Goal: Task Accomplishment & Management: Complete application form

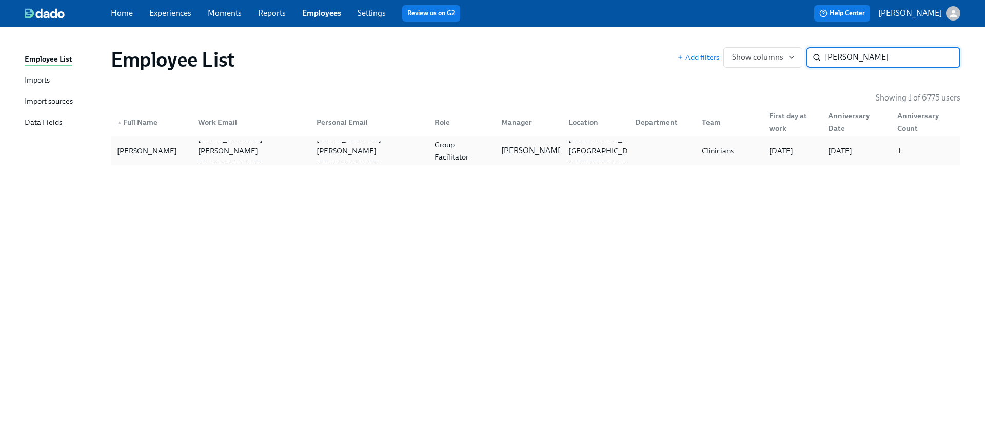
type input "april brewer"
click at [587, 138] on div "April Brewer april.brewer@charliehealth.com apr.brewer@yahoo.com Group Facilita…" at bounding box center [535, 150] width 849 height 29
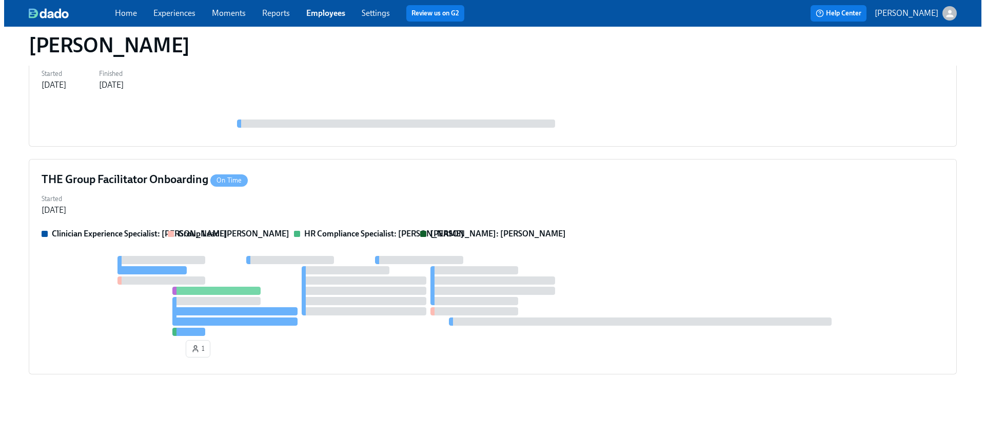
scroll to position [468, 0]
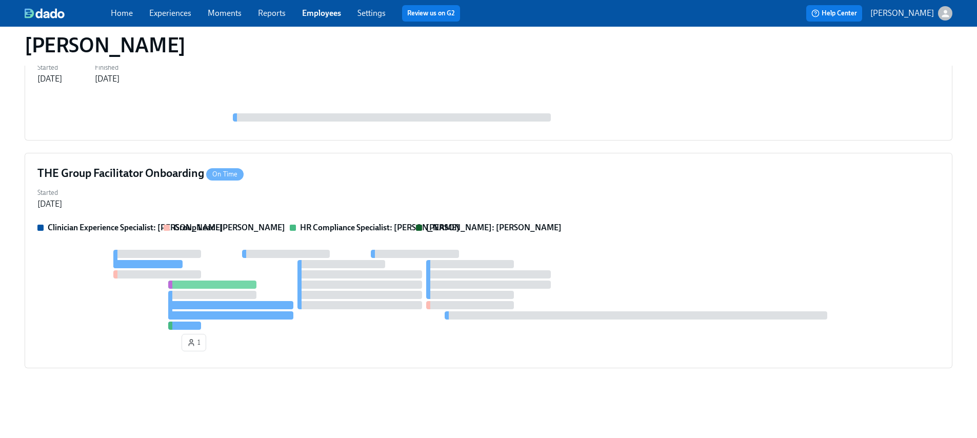
click at [354, 241] on div "Clinician Experience Specialist: Maggie Greenawalt Group Lead: Todd Johnston HR…" at bounding box center [488, 288] width 902 height 133
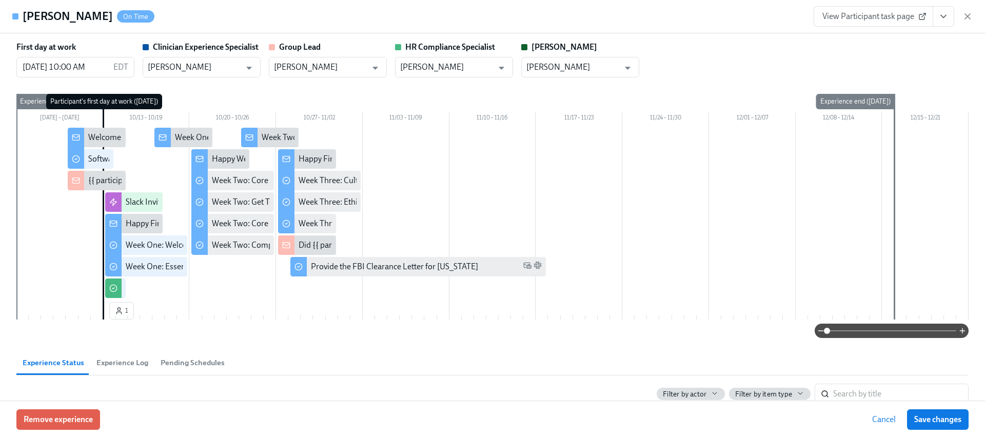
click at [936, 20] on button "View task page" at bounding box center [944, 16] width 22 height 21
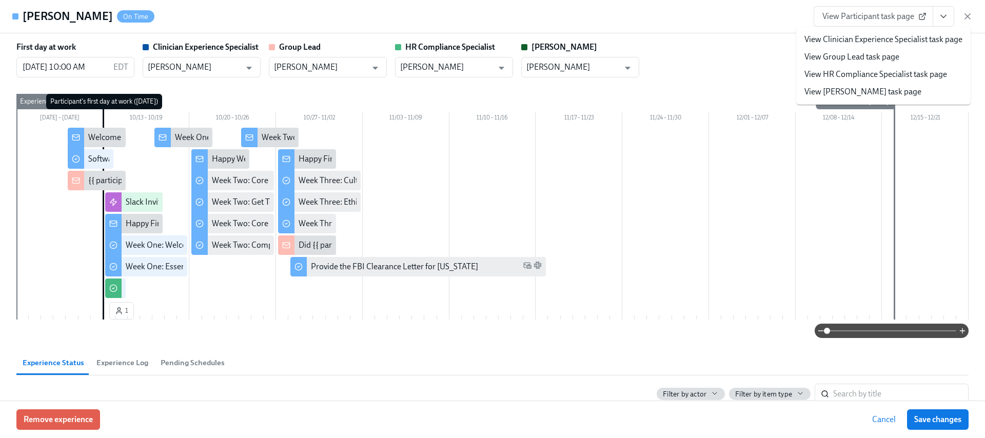
click at [855, 74] on link "View HR Compliance Specialist task page" at bounding box center [875, 74] width 143 height 11
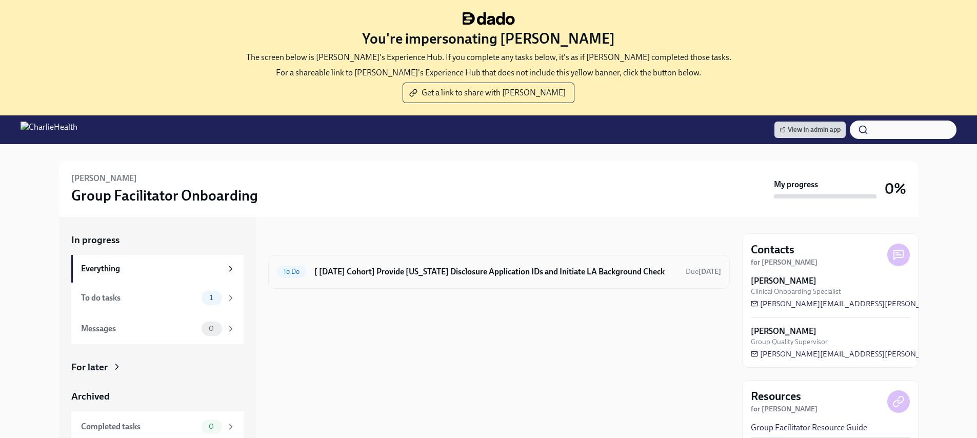
click at [482, 271] on h6 "[ [DATE] Cohort] Provide [US_STATE] Disclosure Application IDs and Initiate LA …" at bounding box center [495, 271] width 363 height 11
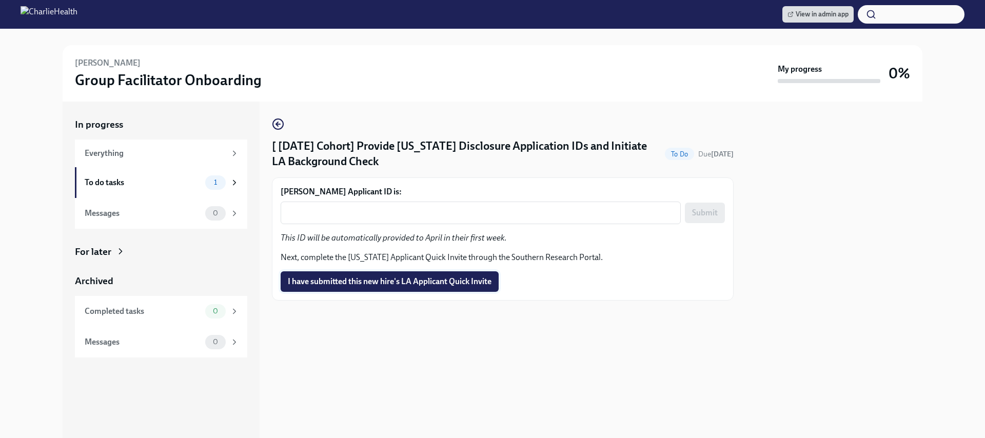
click at [439, 283] on span "I have submitted this new hire's LA Applicant Quick Invite" at bounding box center [390, 281] width 204 height 10
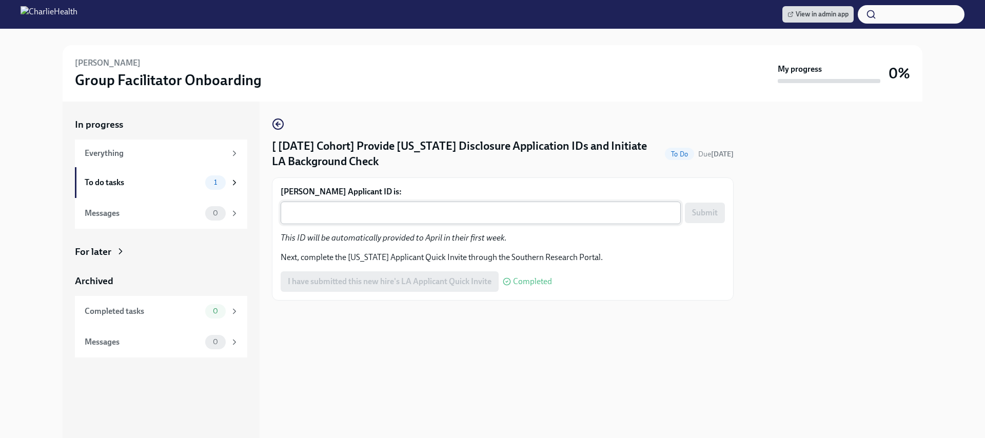
drag, startPoint x: 468, startPoint y: 214, endPoint x: 486, endPoint y: 214, distance: 18.0
click at [469, 214] on textarea "[PERSON_NAME] Applicant ID is:" at bounding box center [481, 213] width 388 height 12
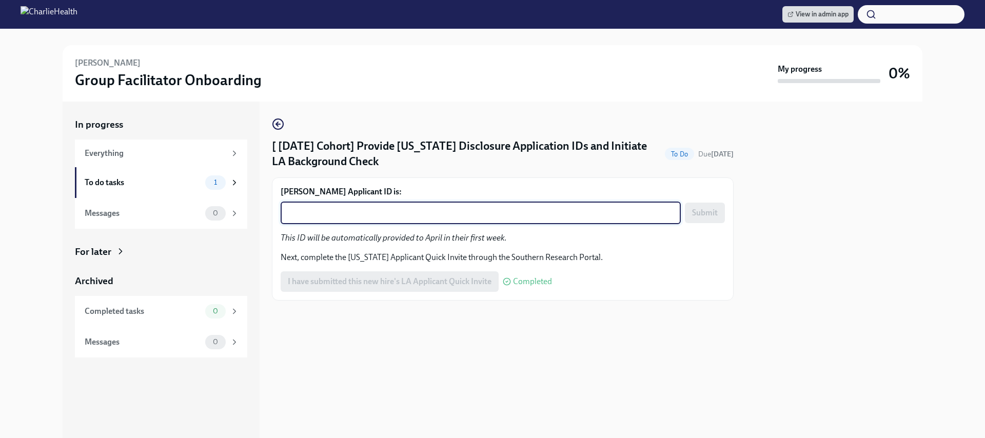
paste textarea "1257700"
type textarea "1257700"
click at [699, 210] on span "Submit" at bounding box center [705, 213] width 26 height 10
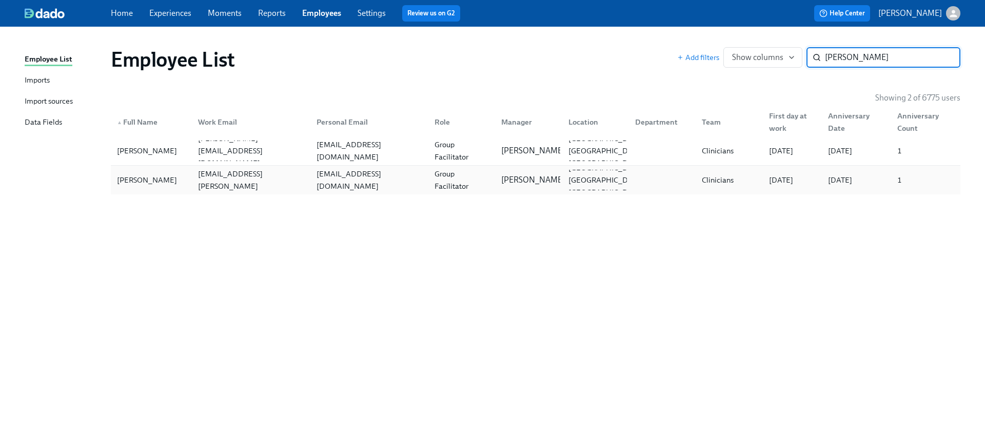
type input "ezzie"
click at [406, 172] on div "nelsone86@icloud.com" at bounding box center [367, 180] width 118 height 21
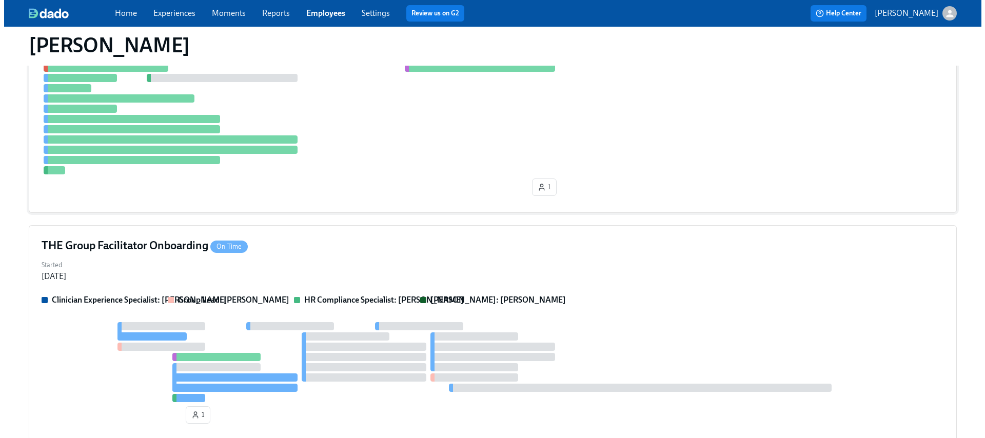
scroll to position [458, 0]
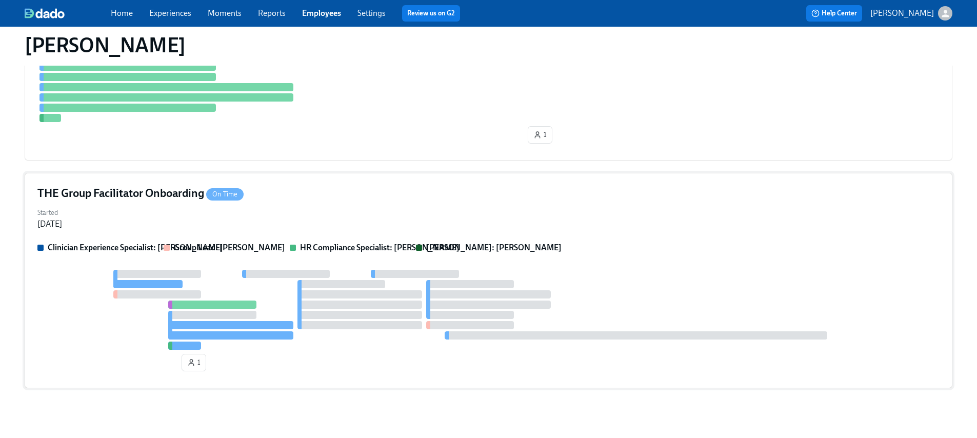
click at [396, 217] on div "Started Oct 09, 2025" at bounding box center [488, 217] width 902 height 25
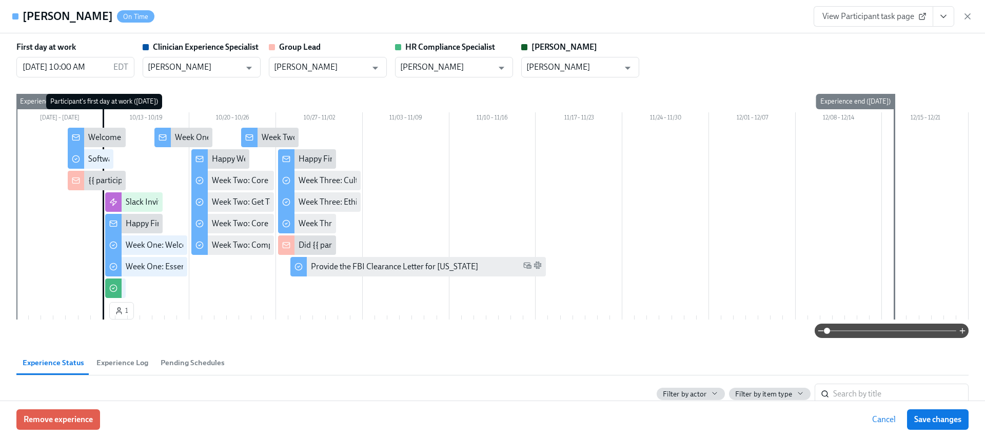
click at [941, 14] on icon "View task page" at bounding box center [943, 16] width 10 height 10
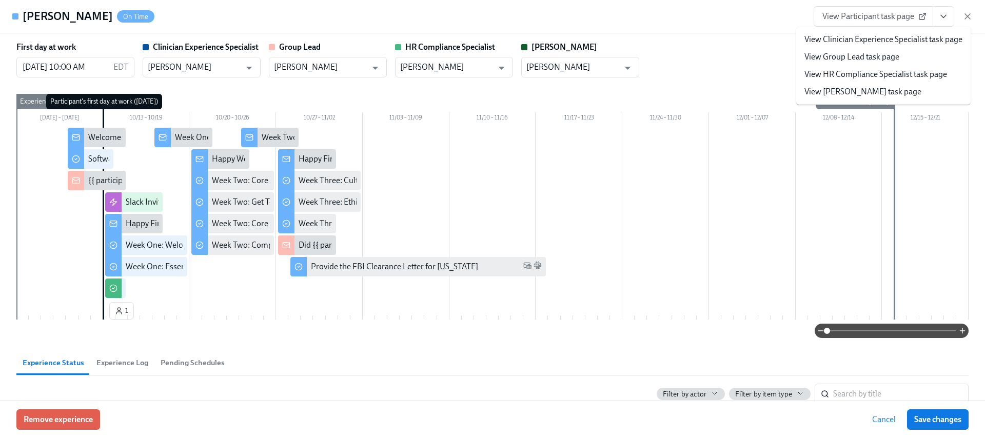
click at [878, 66] on li "View HR Compliance Specialist task page" at bounding box center [883, 74] width 174 height 17
click at [873, 68] on li "View HR Compliance Specialist task page" at bounding box center [883, 74] width 174 height 17
click at [854, 69] on link "View HR Compliance Specialist task page" at bounding box center [875, 74] width 143 height 11
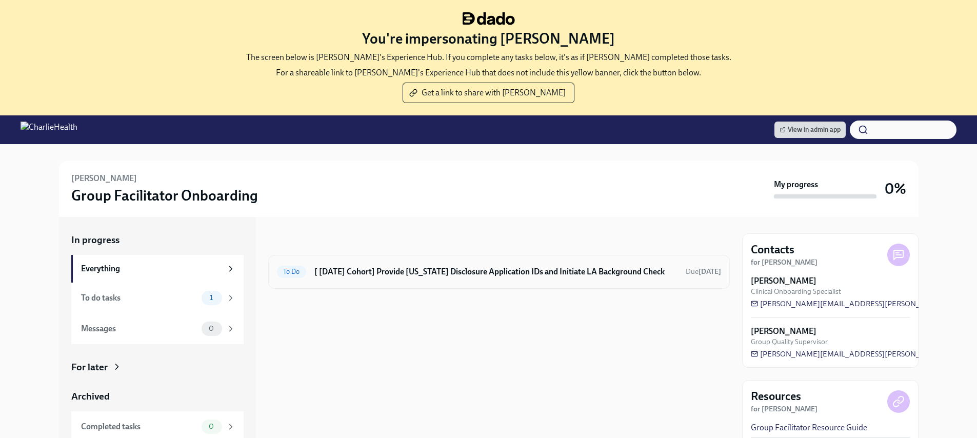
click at [540, 273] on h6 "[ [DATE] Cohort] Provide [US_STATE] Disclosure Application IDs and Initiate LA …" at bounding box center [495, 271] width 363 height 11
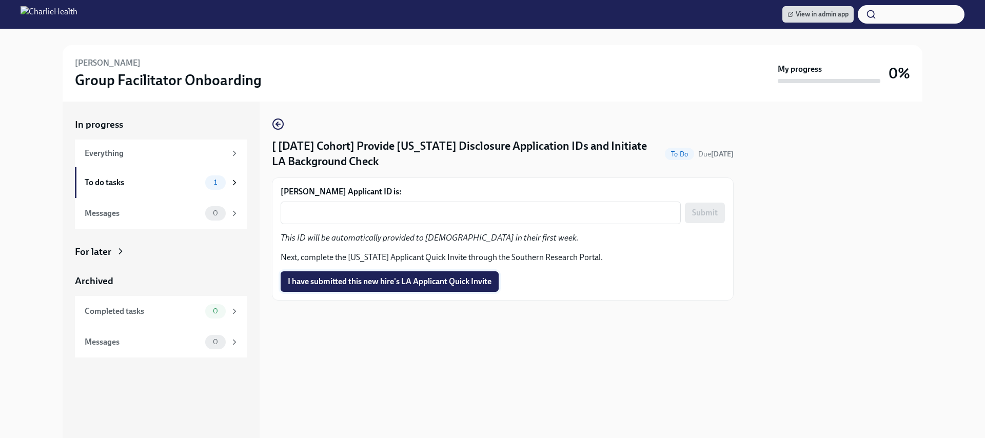
click at [448, 274] on button "I have submitted this new hire's LA Applicant Quick Invite" at bounding box center [390, 281] width 218 height 21
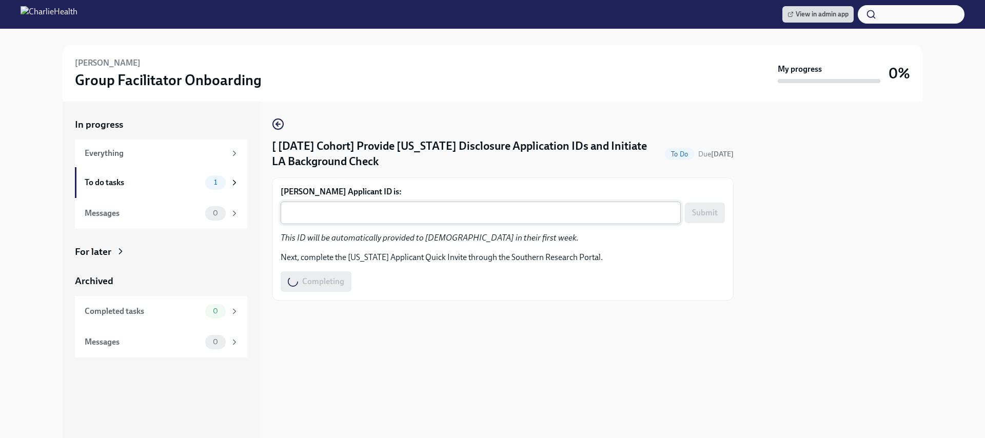
click at [501, 205] on div "x ​" at bounding box center [481, 213] width 400 height 23
click at [393, 202] on div "x ​" at bounding box center [481, 213] width 400 height 23
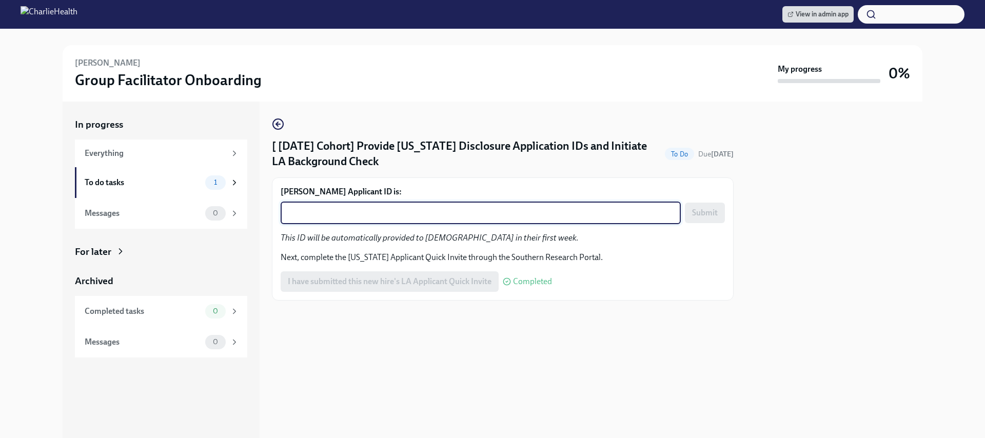
paste textarea "1257706"
type textarea "1257706"
click at [692, 208] on span "Submit" at bounding box center [705, 213] width 26 height 10
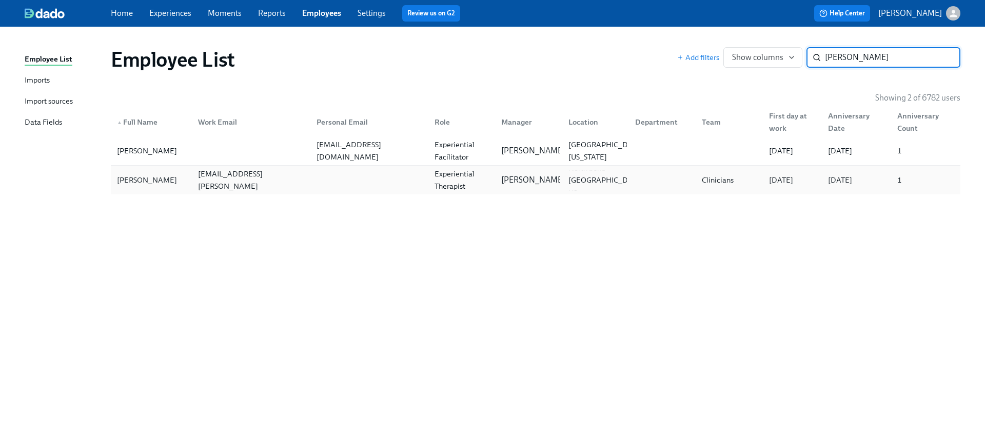
type input "ashley james"
click at [378, 172] on div at bounding box center [367, 180] width 118 height 21
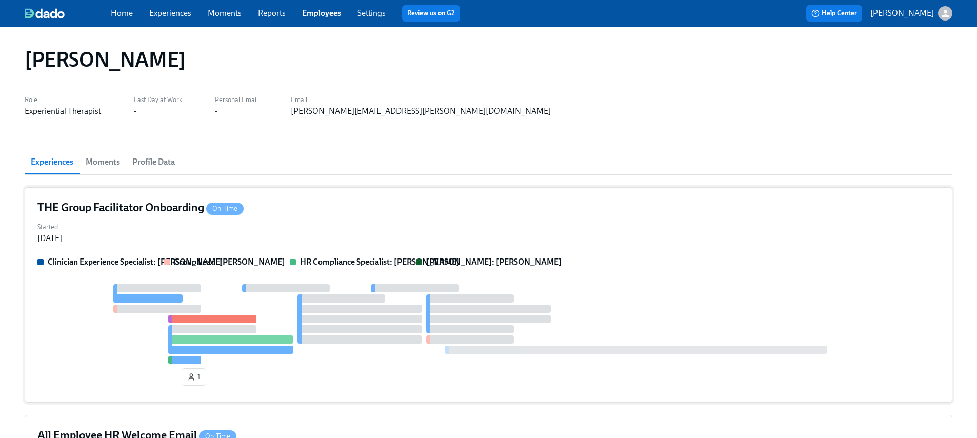
click at [266, 242] on div "Started Oct 10, 2025" at bounding box center [488, 232] width 902 height 25
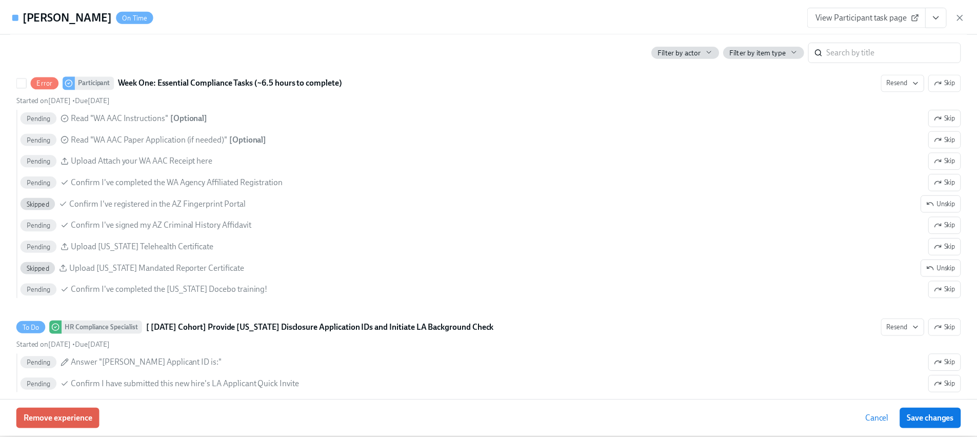
scroll to position [712, 0]
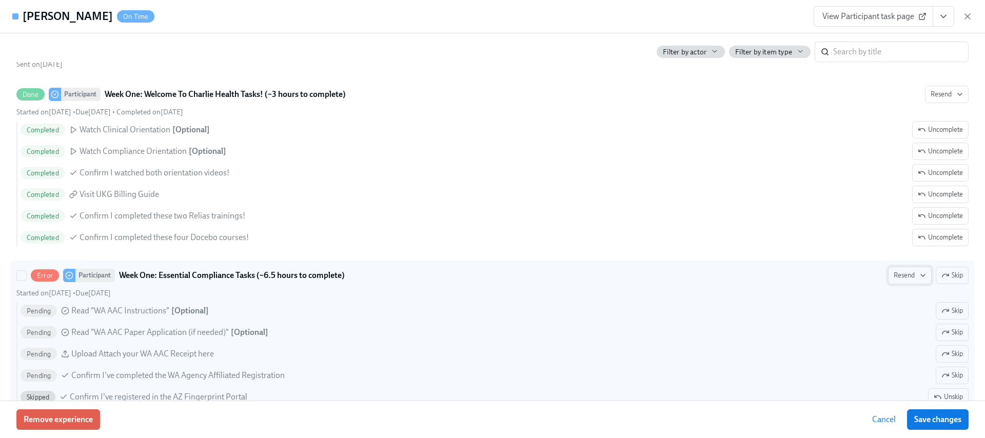
click at [894, 270] on span "Resend" at bounding box center [910, 275] width 32 height 10
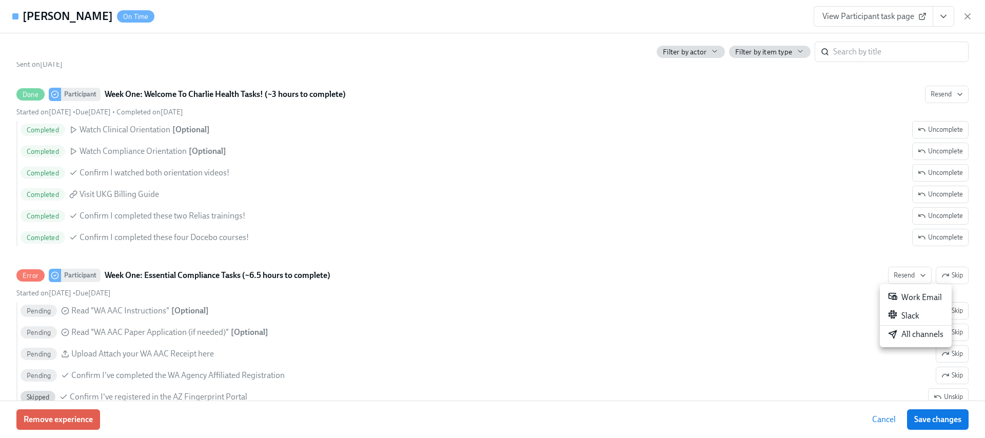
click at [945, 13] on div at bounding box center [492, 219] width 985 height 438
click at [944, 16] on icon "View task page" at bounding box center [943, 16] width 10 height 10
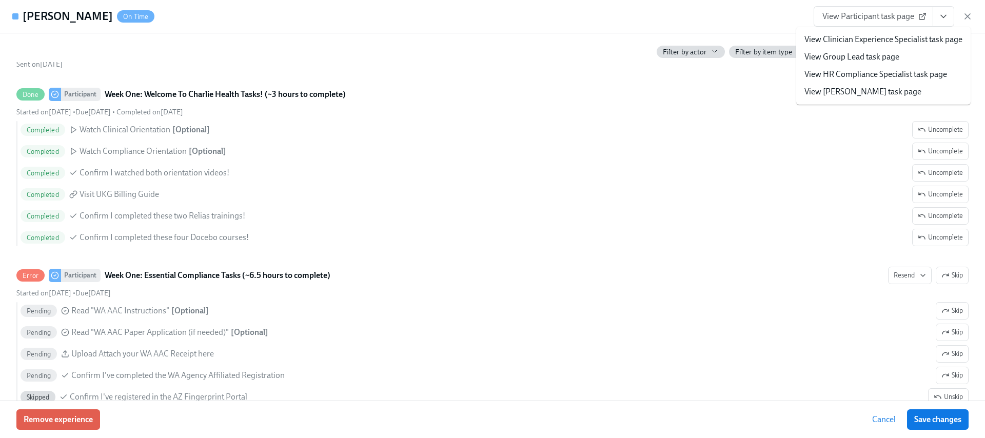
click at [861, 76] on link "View HR Compliance Specialist task page" at bounding box center [875, 74] width 143 height 11
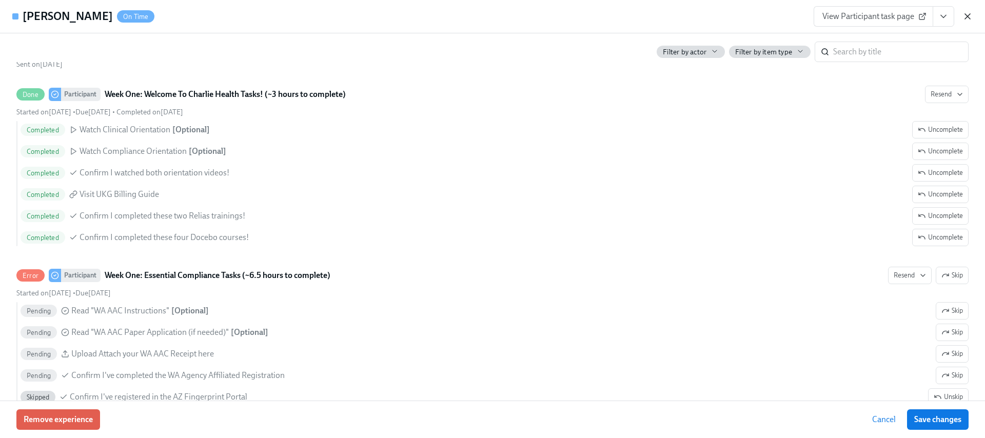
click at [964, 15] on icon "button" at bounding box center [967, 16] width 10 height 10
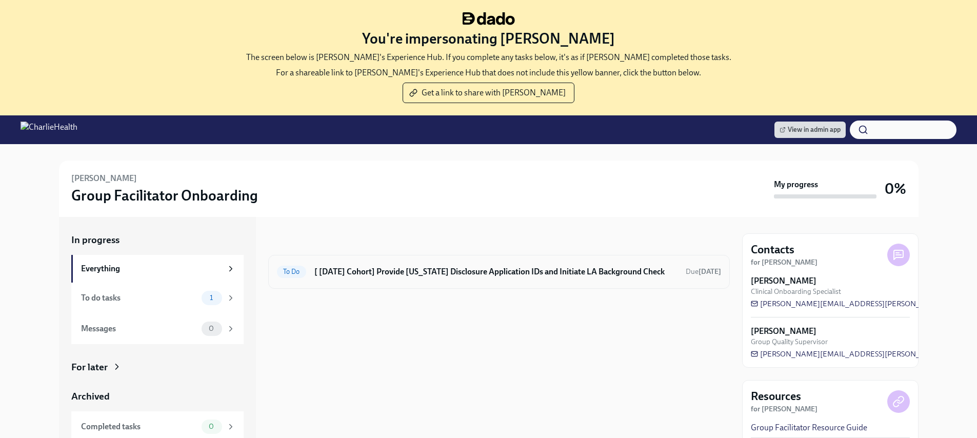
click at [422, 282] on div "To Do [ [DATE] Cohort] Provide [US_STATE] Disclosure Application IDs and Initia…" at bounding box center [499, 272] width 462 height 34
click at [437, 264] on div "To Do [ [DATE] Cohort] Provide [US_STATE] Disclosure Application IDs and Initia…" at bounding box center [499, 272] width 444 height 16
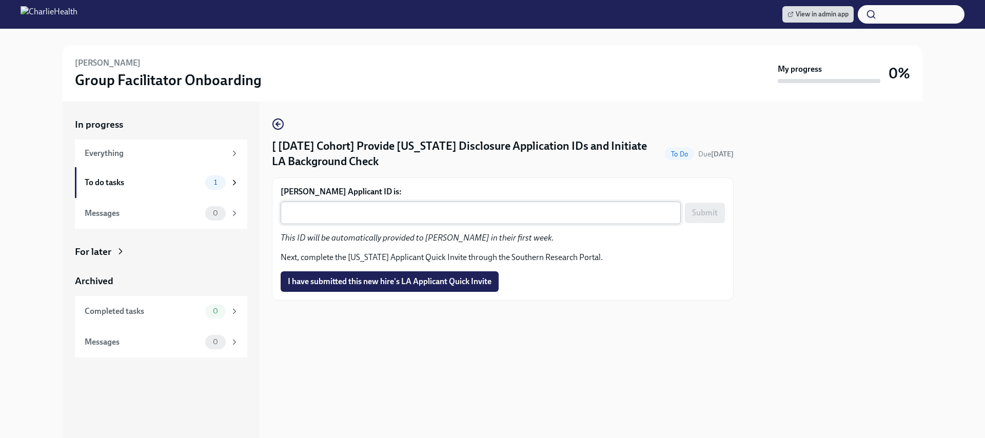
click at [422, 216] on textarea "[PERSON_NAME] Applicant ID is:" at bounding box center [481, 213] width 388 height 12
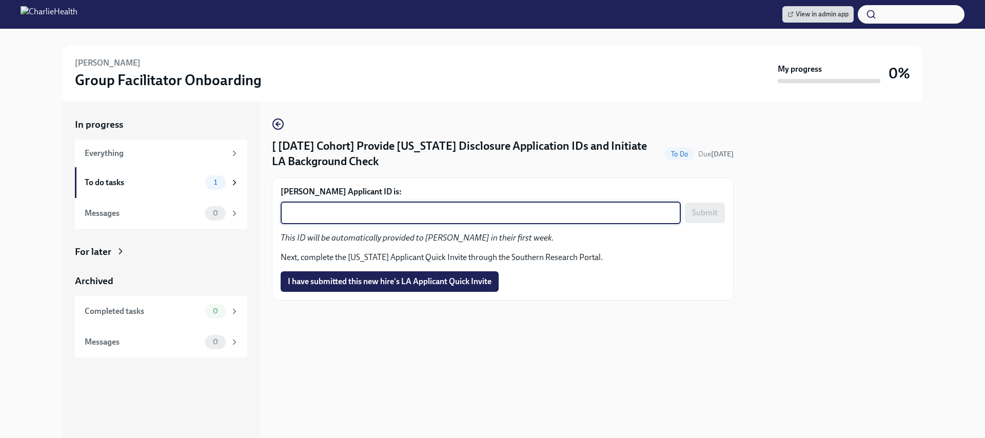
paste textarea "1257716"
type textarea "1257716"
click at [705, 209] on span "Submit" at bounding box center [705, 213] width 26 height 10
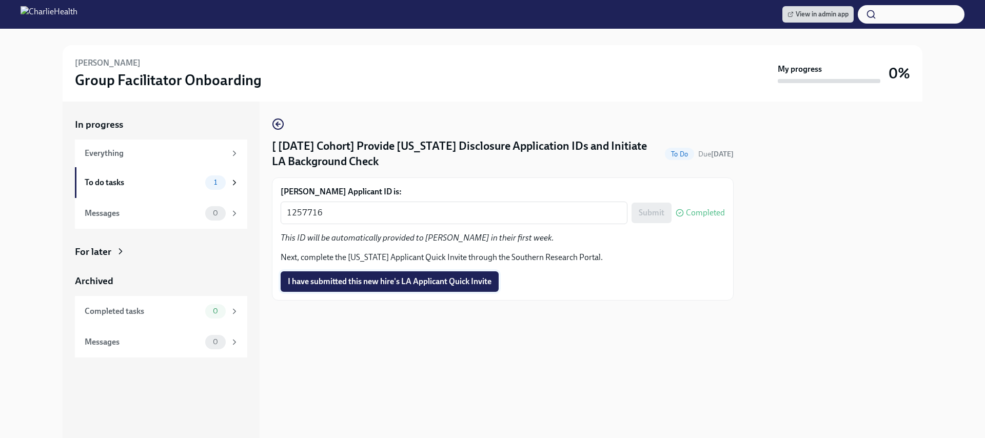
click at [438, 287] on button "I have submitted this new hire's LA Applicant Quick Invite" at bounding box center [390, 281] width 218 height 21
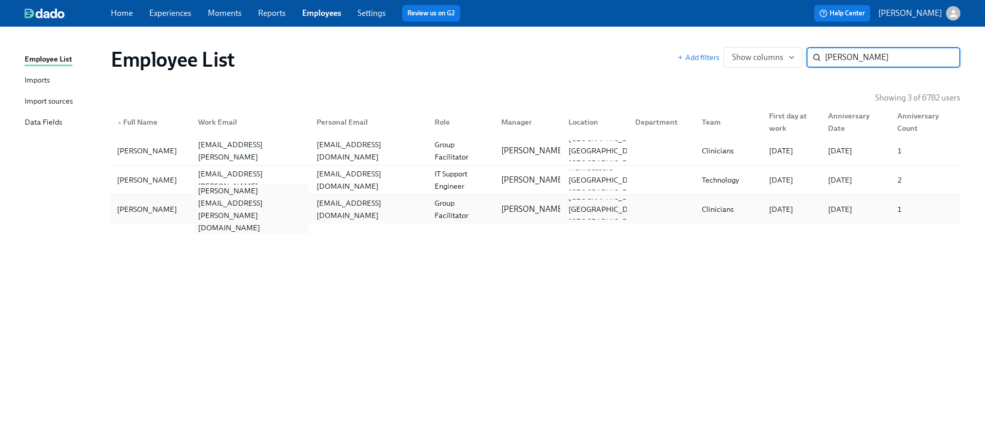
type input "[PERSON_NAME]"
click at [214, 199] on div "[PERSON_NAME][EMAIL_ADDRESS][PERSON_NAME][DOMAIN_NAME]" at bounding box center [249, 209] width 118 height 21
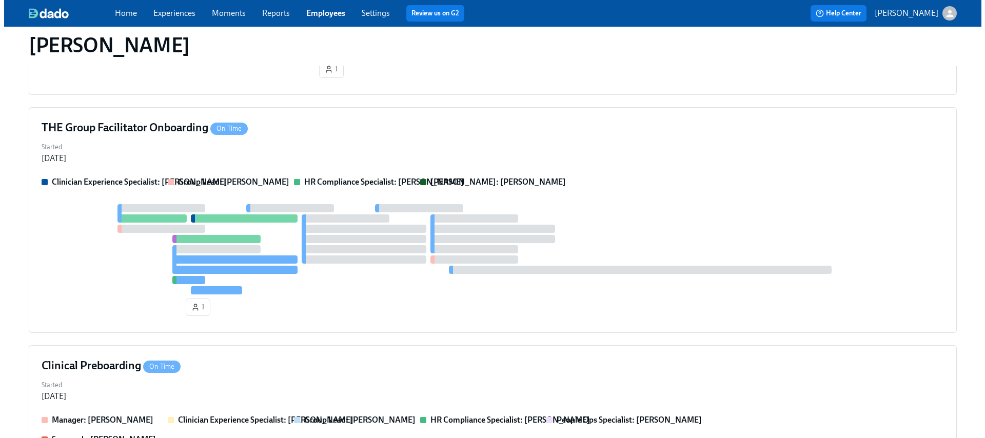
scroll to position [281, 0]
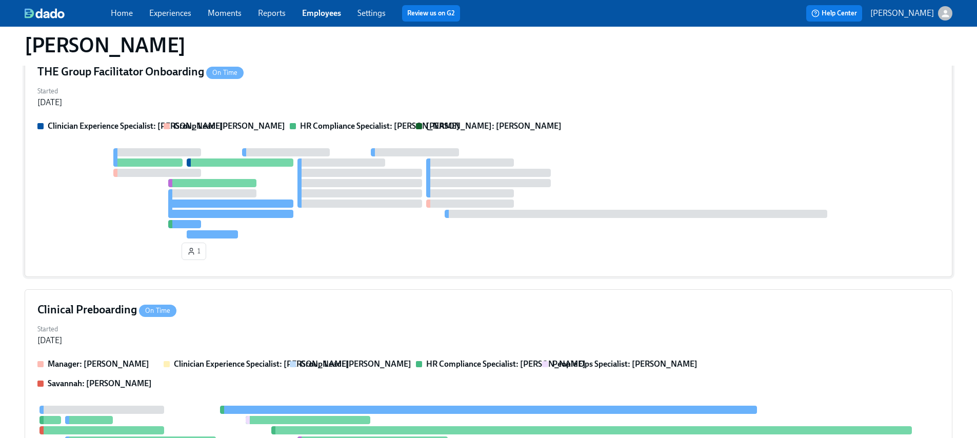
click at [302, 117] on div "THE Group Facilitator Onboarding On Time Started [DATE] Clinician Experience Sp…" at bounding box center [489, 164] width 928 height 226
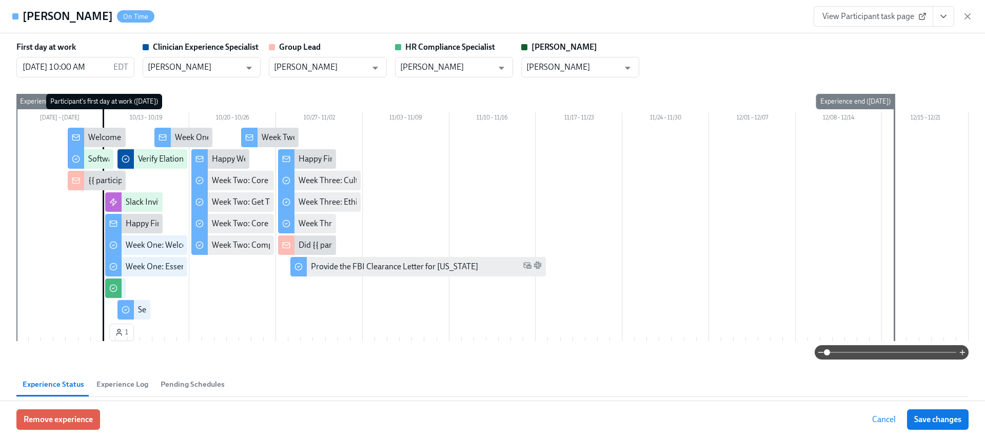
drag, startPoint x: 944, startPoint y: 21, endPoint x: 941, endPoint y: 26, distance: 5.5
click at [944, 21] on icon "View task page" at bounding box center [943, 16] width 10 height 10
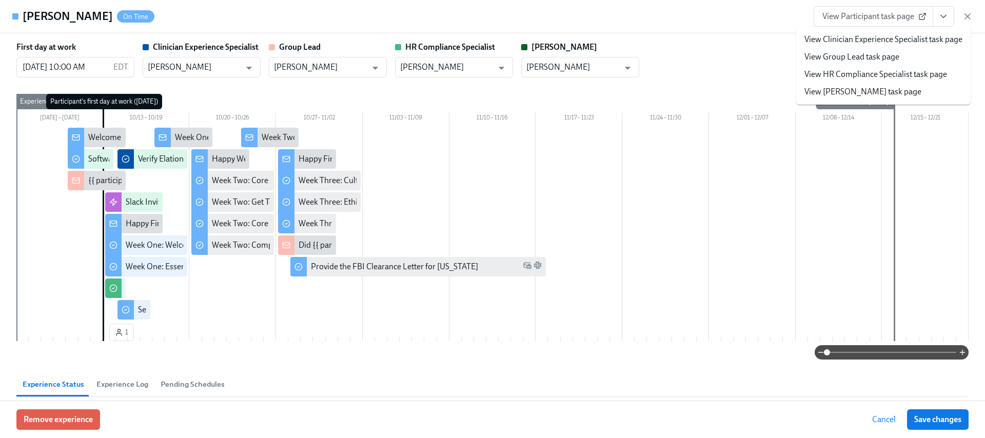
click at [849, 75] on link "View HR Compliance Specialist task page" at bounding box center [875, 74] width 143 height 11
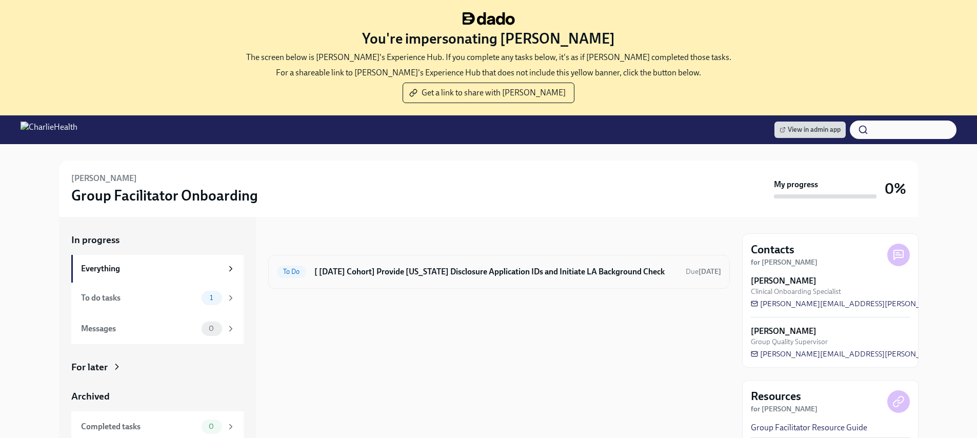
click at [557, 275] on h6 "[ [DATE] Cohort] Provide [US_STATE] Disclosure Application IDs and Initiate LA …" at bounding box center [495, 271] width 363 height 11
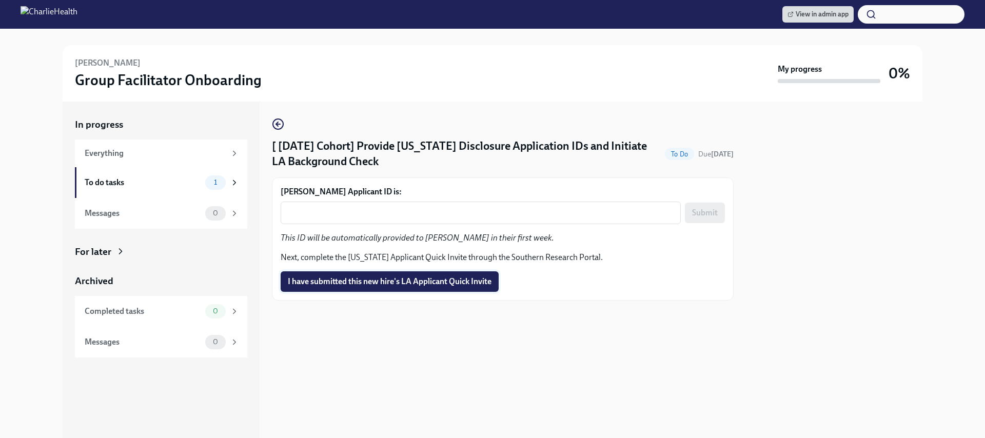
click at [411, 278] on span "I have submitted this new hire's LA Applicant Quick Invite" at bounding box center [390, 281] width 204 height 10
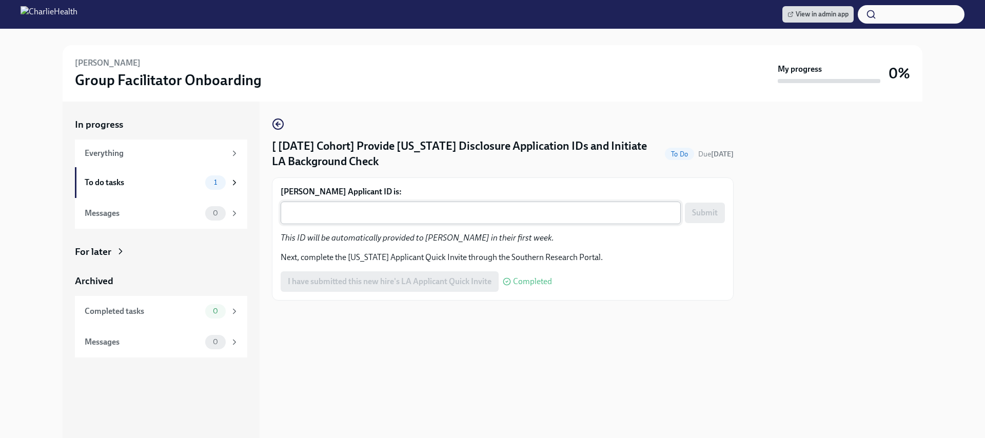
click at [434, 219] on textarea "[PERSON_NAME] Applicant ID is:" at bounding box center [481, 213] width 388 height 12
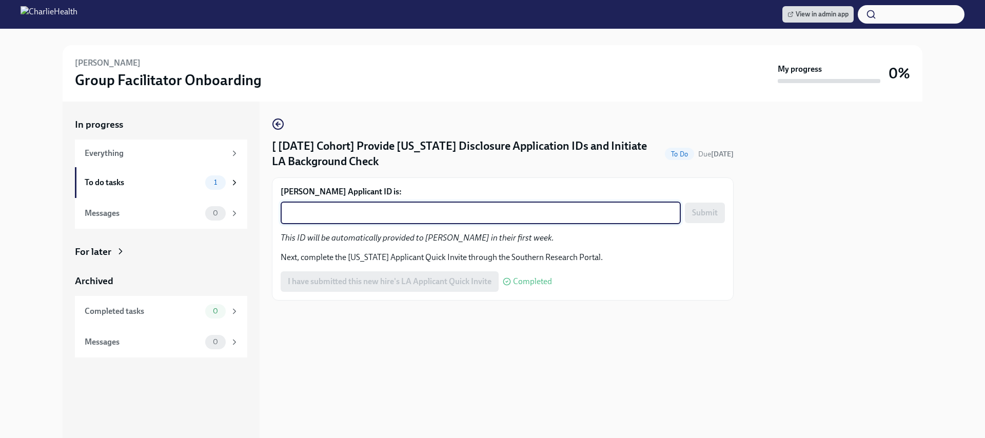
paste textarea "1257721"
type textarea "1257721"
click at [706, 214] on span "Submit" at bounding box center [705, 213] width 26 height 10
